Goal: Contribute content

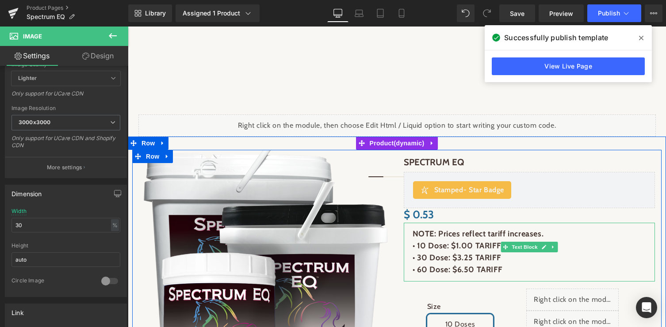
scroll to position [65, 0]
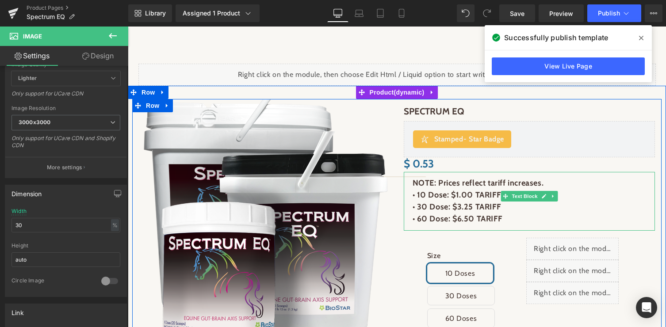
click at [452, 195] on strong "NOTE: Prices reflect tariff increases. • 10 Dose: $1.00 TARIFF • 30 Dose: $3.25…" at bounding box center [478, 195] width 131 height 34
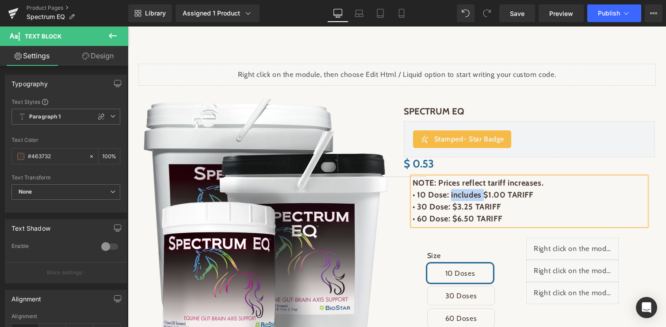
drag, startPoint x: 484, startPoint y: 195, endPoint x: 451, endPoint y: 194, distance: 33.2
click at [451, 194] on strong "NOTE: Prices reflect tariff increases. • 10 Dose: includes $1.00 TARIFF • 30 Do…" at bounding box center [478, 195] width 131 height 34
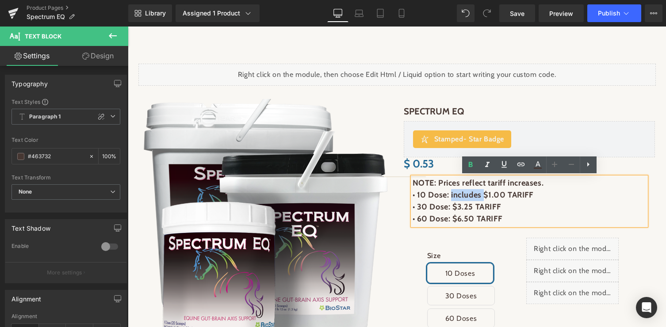
copy strong "includes"
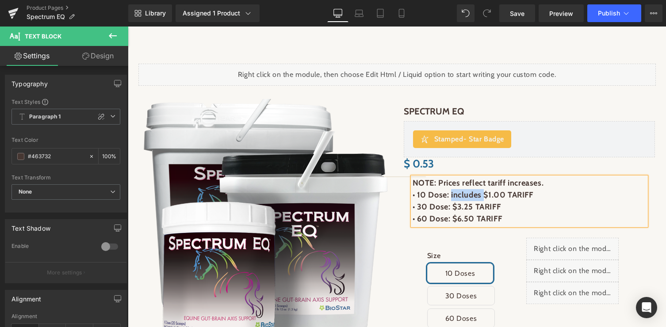
click at [452, 209] on strong "NOTE: Prices reflect tariff increases. • 10 Dose: includes $1.00 TARIFF • 30 Do…" at bounding box center [478, 195] width 131 height 34
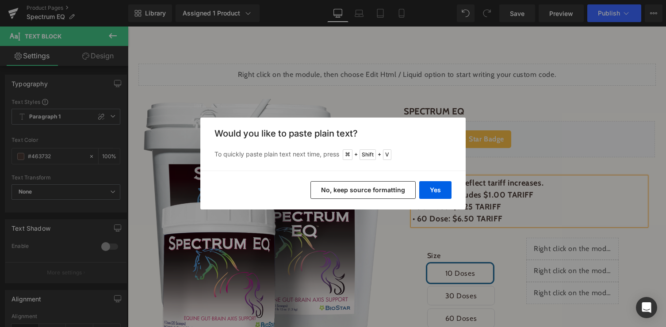
click at [400, 192] on button "No, keep source formatting" at bounding box center [362, 190] width 105 height 18
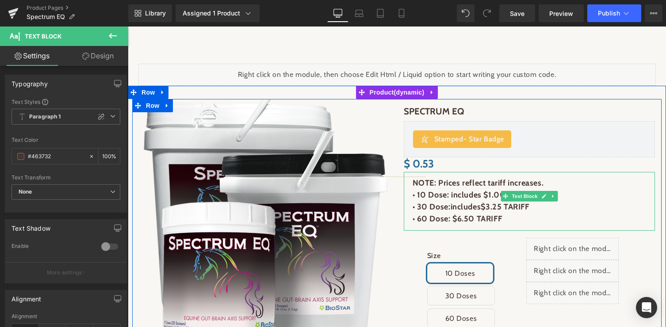
click at [452, 222] on strong "• 60 Dose: $6.50 TARIFF" at bounding box center [458, 219] width 90 height 10
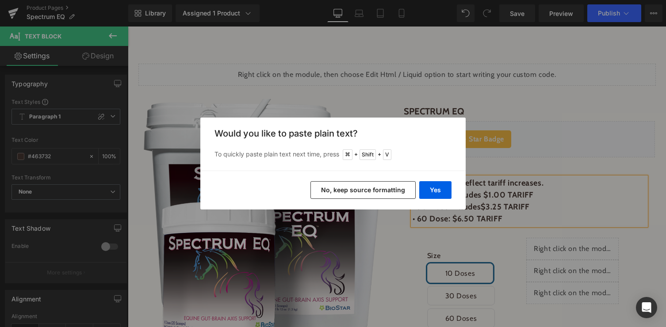
click at [352, 195] on button "No, keep source formatting" at bounding box center [362, 190] width 105 height 18
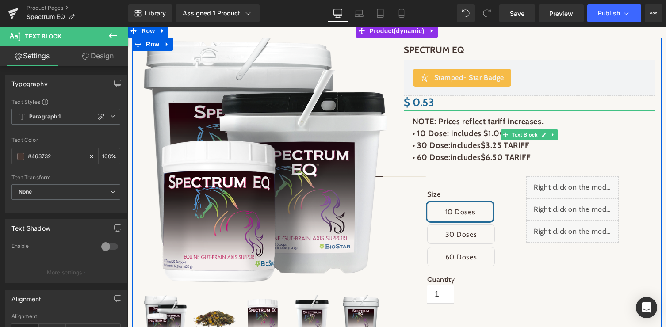
scroll to position [148, 0]
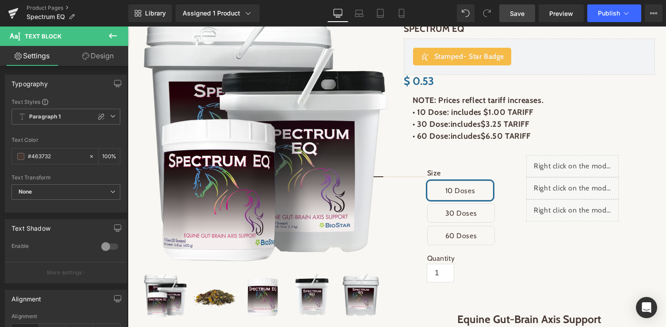
click at [517, 14] on span "Save" at bounding box center [517, 13] width 15 height 9
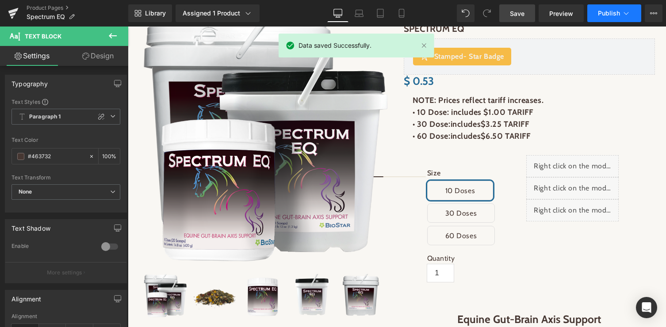
click at [625, 9] on icon at bounding box center [626, 13] width 9 height 9
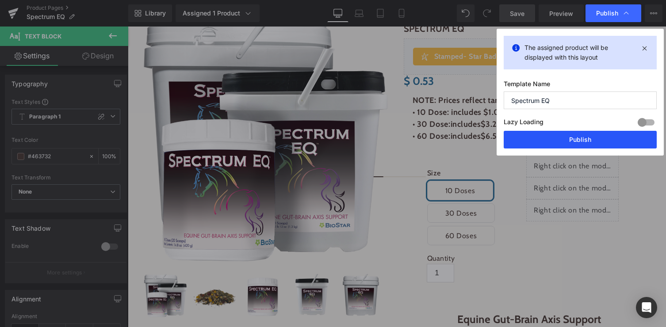
click at [579, 138] on button "Publish" at bounding box center [580, 140] width 153 height 18
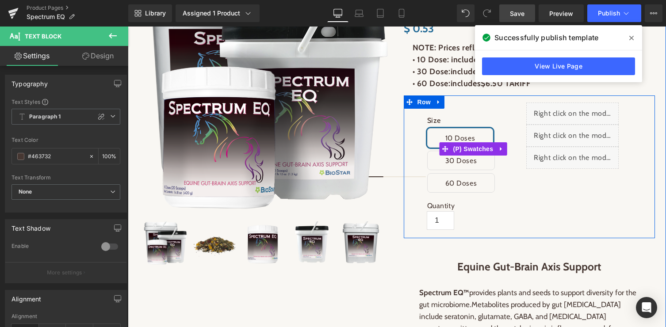
scroll to position [231, 0]
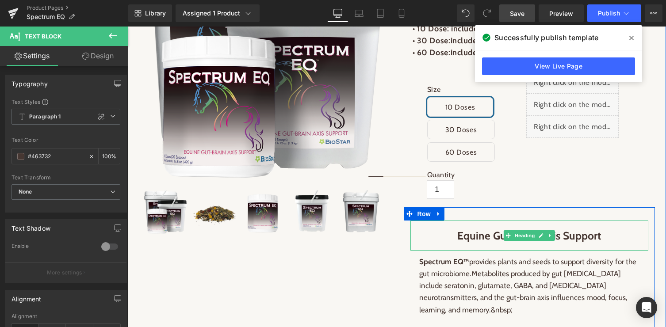
click at [486, 236] on h2 "Equine Gut-Brain Axis Support" at bounding box center [529, 235] width 221 height 19
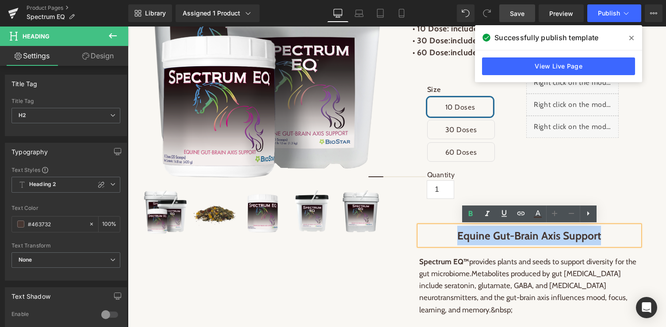
drag, startPoint x: 459, startPoint y: 236, endPoint x: 616, endPoint y: 242, distance: 157.1
click at [616, 242] on h2 "Equine Gut-Brain Axis Support" at bounding box center [529, 235] width 221 height 19
paste div
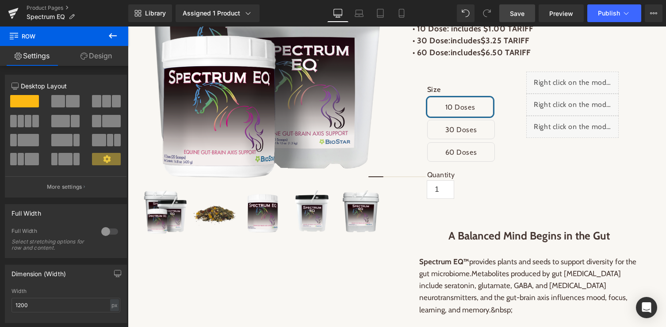
click at [515, 7] on link "Save" at bounding box center [517, 13] width 36 height 18
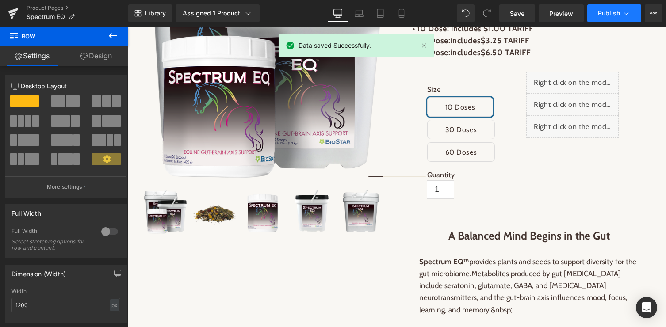
click at [631, 11] on button "Publish" at bounding box center [614, 13] width 54 height 18
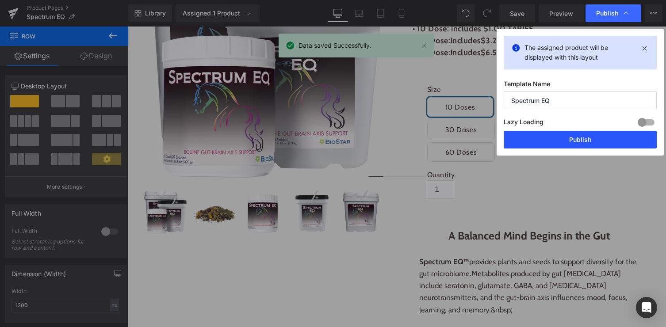
click at [580, 142] on button "Publish" at bounding box center [580, 140] width 153 height 18
